Goal: Transaction & Acquisition: Purchase product/service

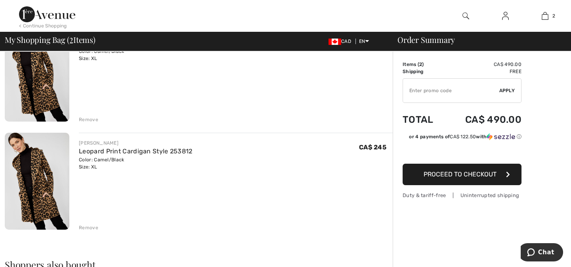
scroll to position [72, 0]
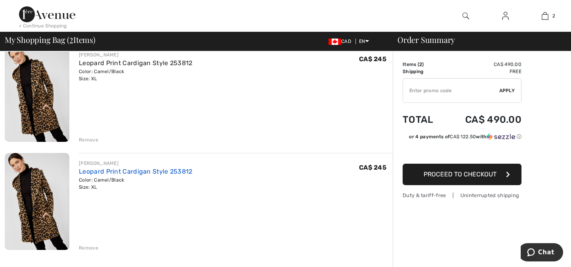
click at [107, 174] on link "Leopard Print Cardigan Style 253812" at bounding box center [136, 171] width 114 height 8
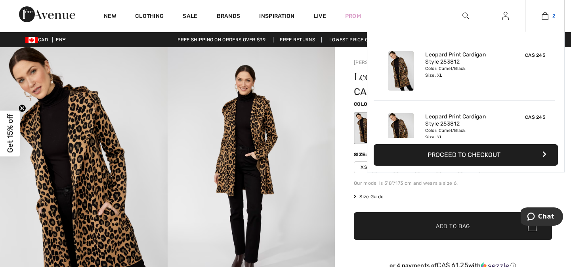
click at [543, 16] on img at bounding box center [545, 16] width 7 height 10
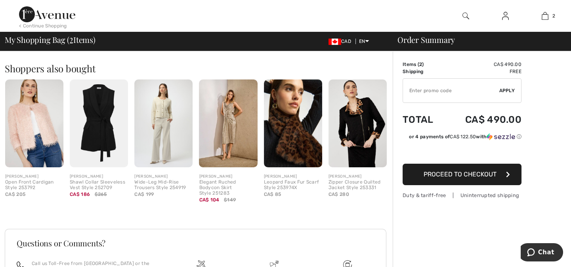
scroll to position [288, 0]
click at [294, 138] on img at bounding box center [293, 123] width 58 height 88
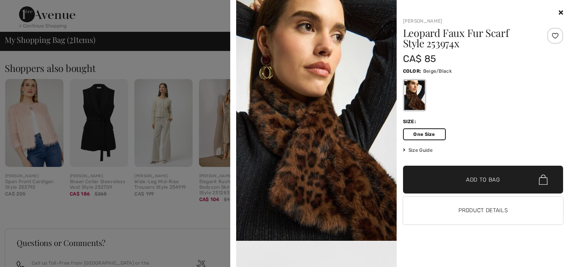
click at [426, 133] on span "One Size" at bounding box center [424, 134] width 43 height 12
click at [331, 154] on img at bounding box center [316, 120] width 161 height 240
click at [437, 176] on span "✔ Added to Bag Add to Bag" at bounding box center [483, 179] width 161 height 28
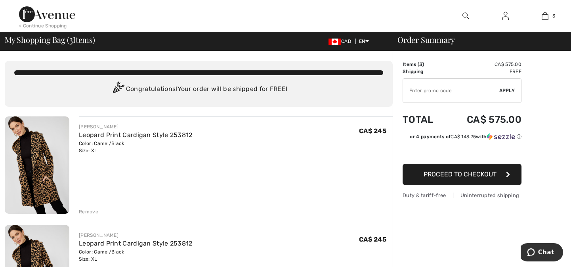
click at [415, 67] on td "Items ( 3 )" at bounding box center [424, 64] width 43 height 7
click at [86, 210] on div "Remove" at bounding box center [88, 211] width 19 height 7
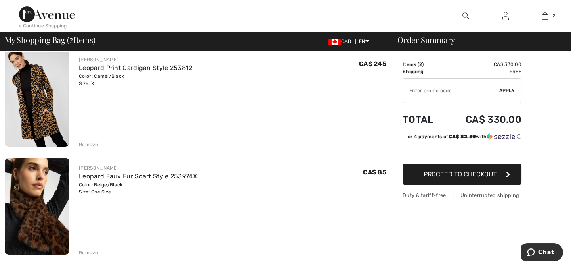
scroll to position [72, 0]
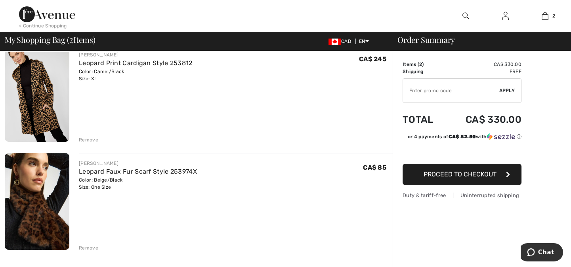
click at [50, 188] on img at bounding box center [37, 201] width 65 height 97
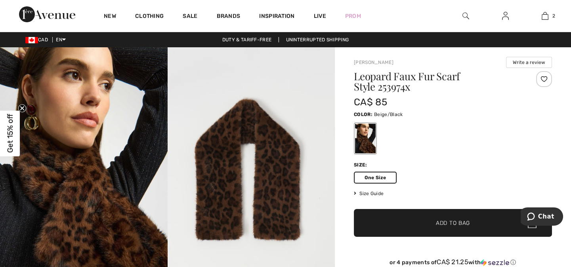
click at [57, 220] on img at bounding box center [84, 172] width 168 height 251
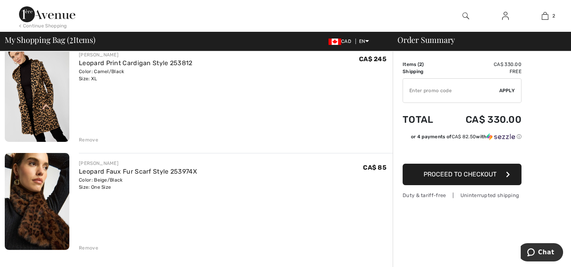
click at [91, 245] on div "Remove" at bounding box center [88, 247] width 19 height 7
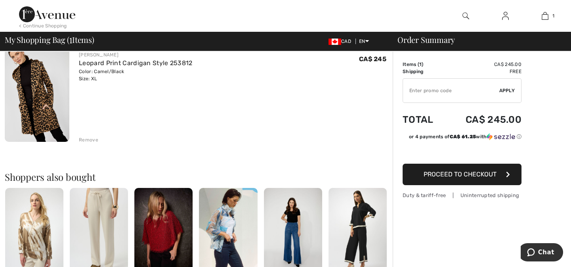
click at [416, 89] on input "TEXT" at bounding box center [451, 91] width 96 height 24
type input "10"
click at [510, 88] on span "Apply" at bounding box center [508, 90] width 16 height 7
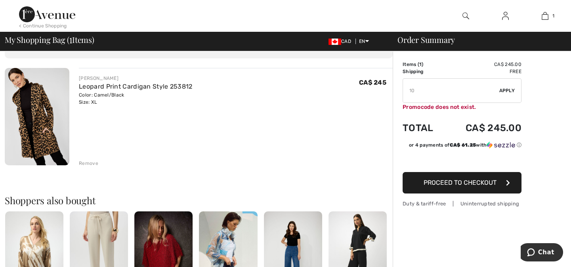
scroll to position [36, 0]
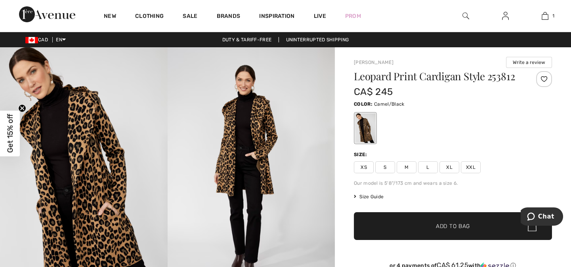
click at [79, 170] on img at bounding box center [84, 172] width 168 height 251
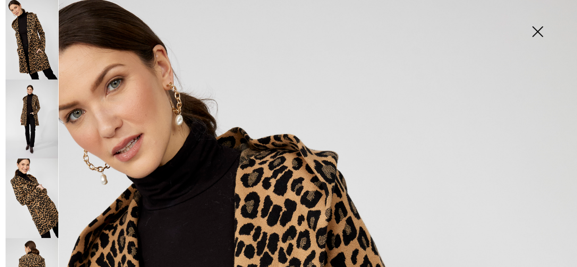
click at [29, 184] on img at bounding box center [32, 197] width 53 height 79
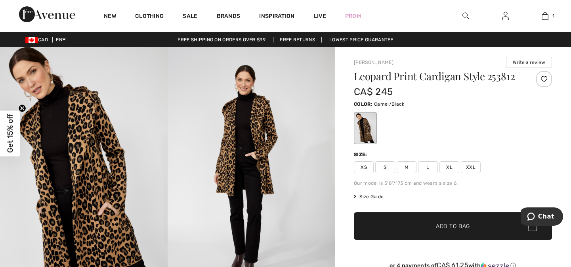
click at [108, 182] on img at bounding box center [84, 172] width 168 height 251
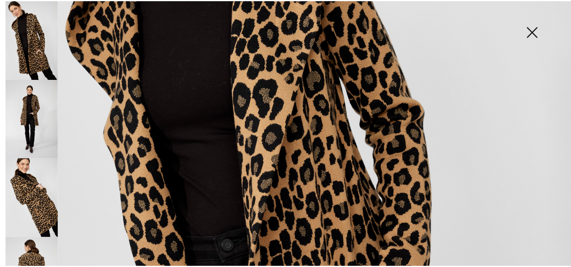
scroll to position [252, 0]
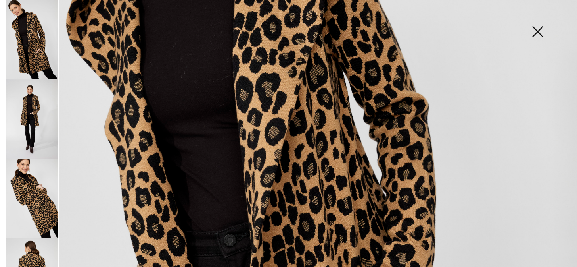
click at [275, 167] on img at bounding box center [288, 180] width 577 height 865
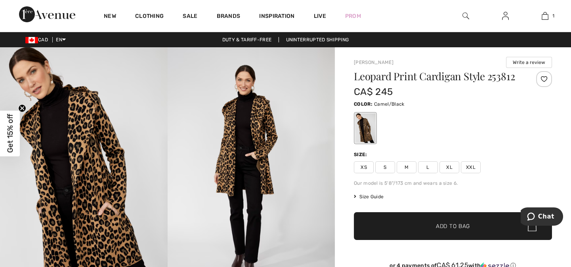
click at [265, 141] on img at bounding box center [252, 172] width 168 height 251
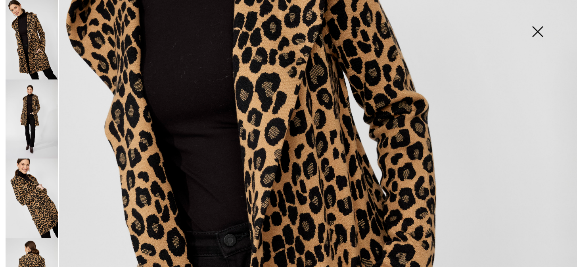
click at [301, 107] on img at bounding box center [288, 180] width 577 height 865
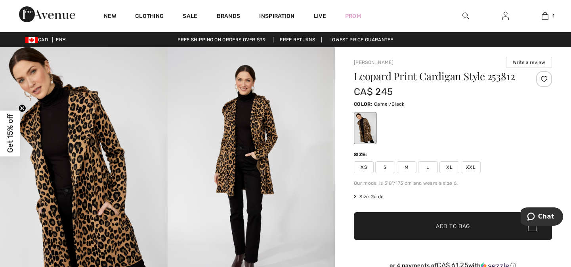
click at [301, 107] on img at bounding box center [252, 172] width 168 height 251
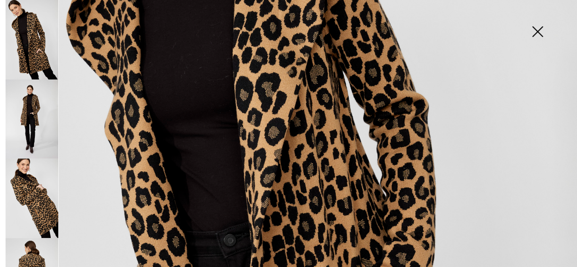
click at [539, 28] on img at bounding box center [538, 32] width 40 height 41
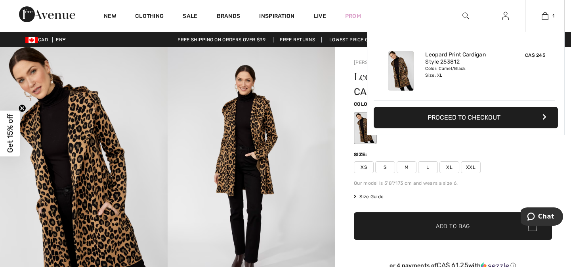
click at [486, 112] on button "Proceed to Checkout" at bounding box center [466, 117] width 184 height 21
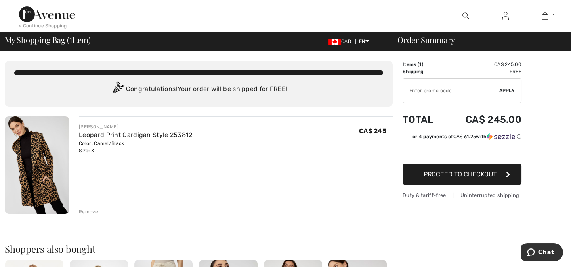
click at [431, 172] on span "Proceed to Checkout" at bounding box center [460, 174] width 73 height 8
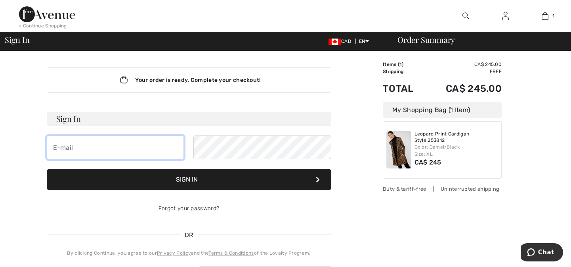
type input "cathysomerville@hotmail.com"
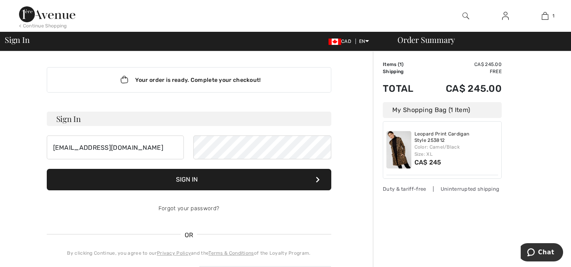
click at [185, 176] on button "Sign In" at bounding box center [189, 179] width 285 height 21
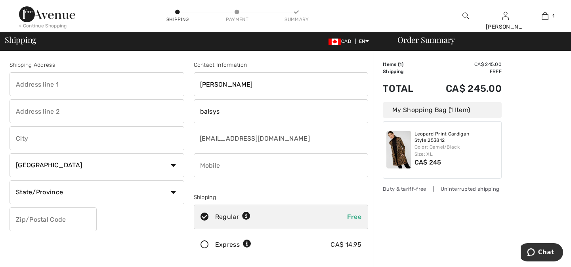
click at [41, 86] on input "text" at bounding box center [97, 84] width 175 height 24
type input "#0 kuhl ave"
click at [37, 140] on input "text" at bounding box center [97, 138] width 175 height 24
type input "toronto"
click at [45, 192] on select "State/Province Alberta British Columbia Manitoba New Brunswick Newfoundland and…" at bounding box center [97, 192] width 175 height 24
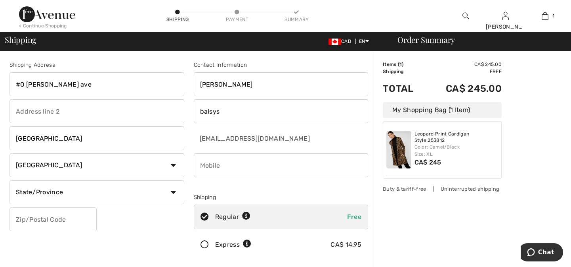
select select "ON"
click at [10, 180] on select "State/Province Alberta British Columbia Manitoba New Brunswick Newfoundland and…" at bounding box center [97, 192] width 175 height 24
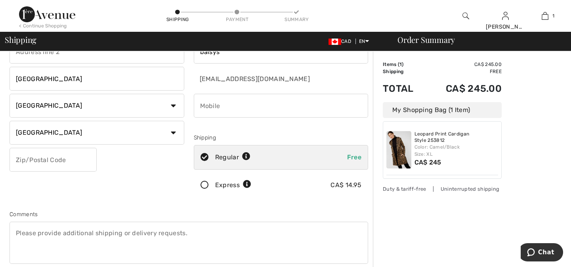
scroll to position [72, 0]
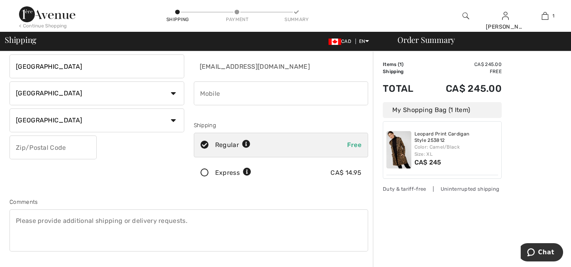
click at [43, 146] on input "text" at bounding box center [53, 147] width 87 height 24
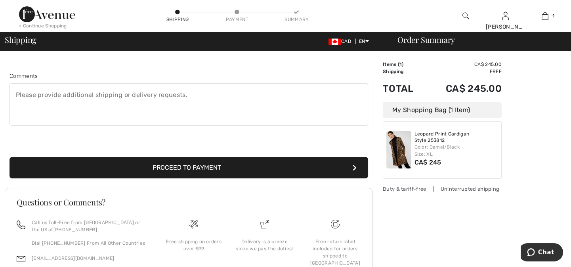
scroll to position [216, 0]
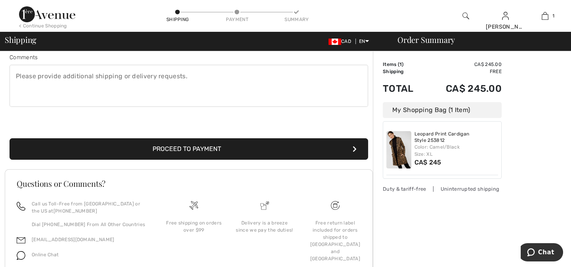
type input "M9B5Y1"
click at [209, 146] on button "Proceed to Payment" at bounding box center [189, 148] width 359 height 21
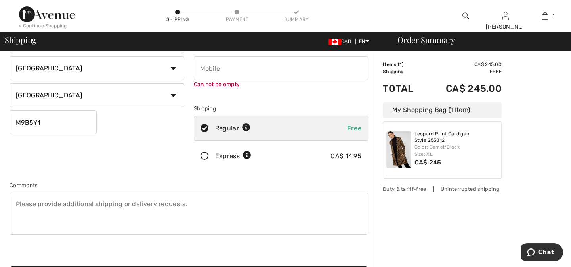
scroll to position [89, 0]
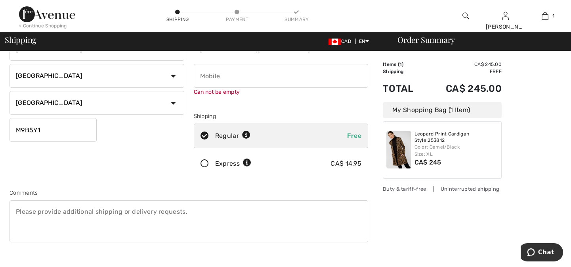
click at [205, 78] on input "phone" at bounding box center [281, 76] width 175 height 24
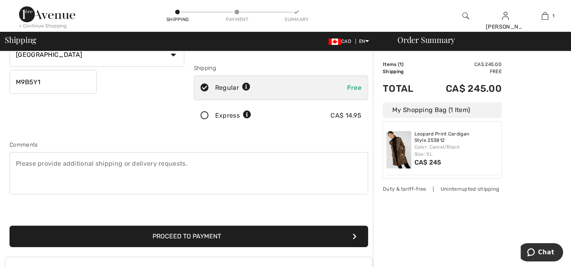
scroll to position [198, 0]
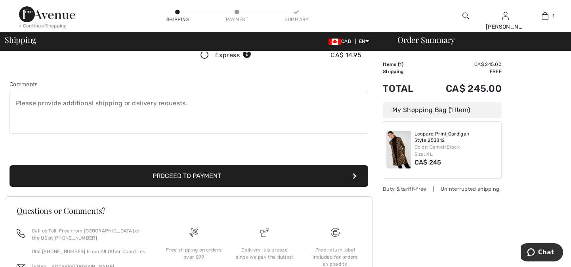
type input "6475190614"
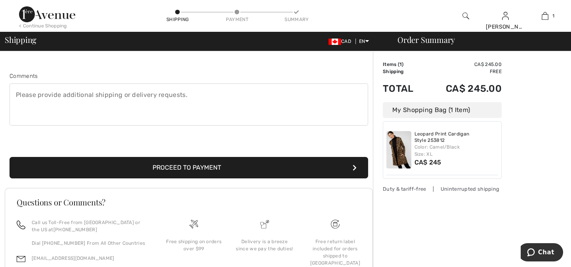
click at [79, 171] on button "Proceed to Payment" at bounding box center [189, 167] width 359 height 21
click at [126, 169] on button "Proceed to Payment" at bounding box center [189, 167] width 359 height 21
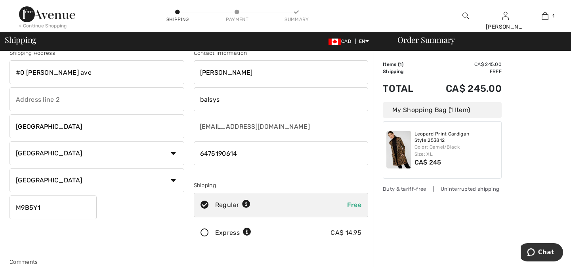
scroll to position [0, 0]
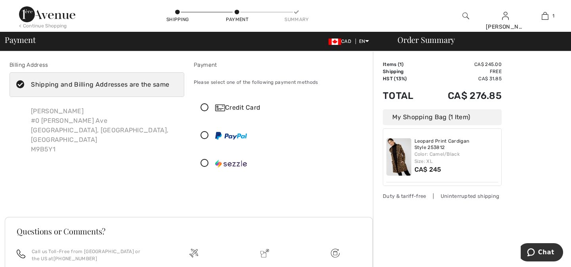
click at [203, 105] on icon at bounding box center [204, 108] width 21 height 8
